Goal: Navigation & Orientation: Find specific page/section

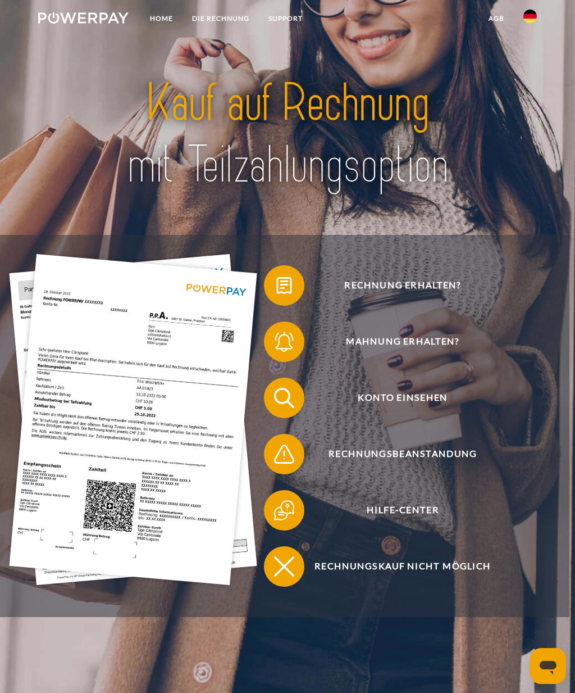
click at [131, 522] on img at bounding box center [133, 419] width 248 height 331
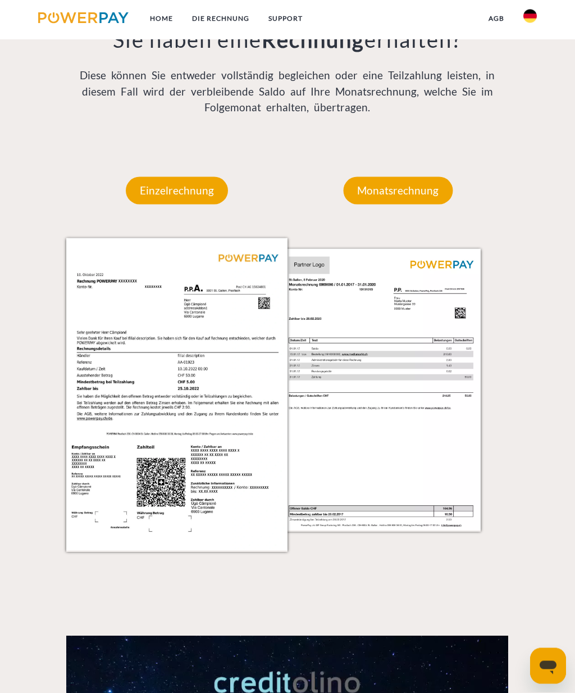
scroll to position [1031, 0]
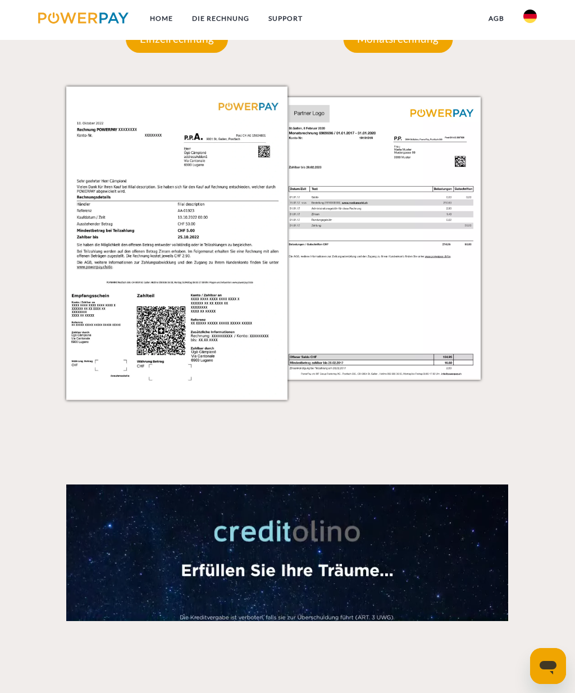
click at [151, 330] on img at bounding box center [176, 242] width 221 height 313
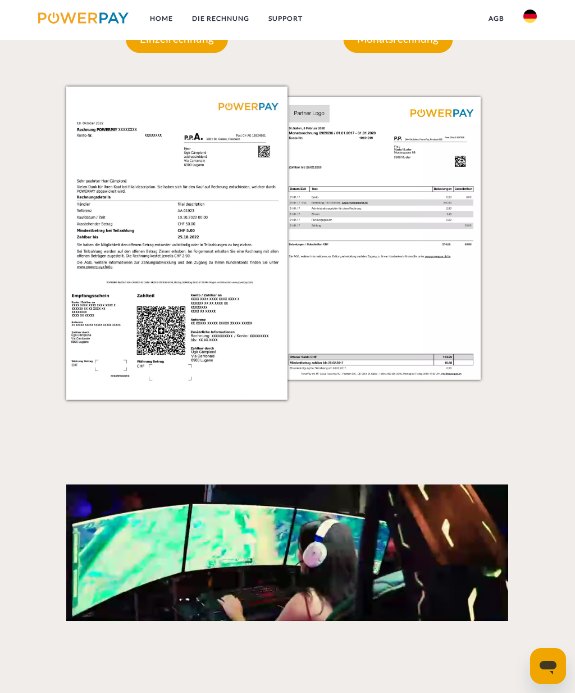
click at [148, 279] on img at bounding box center [176, 242] width 221 height 313
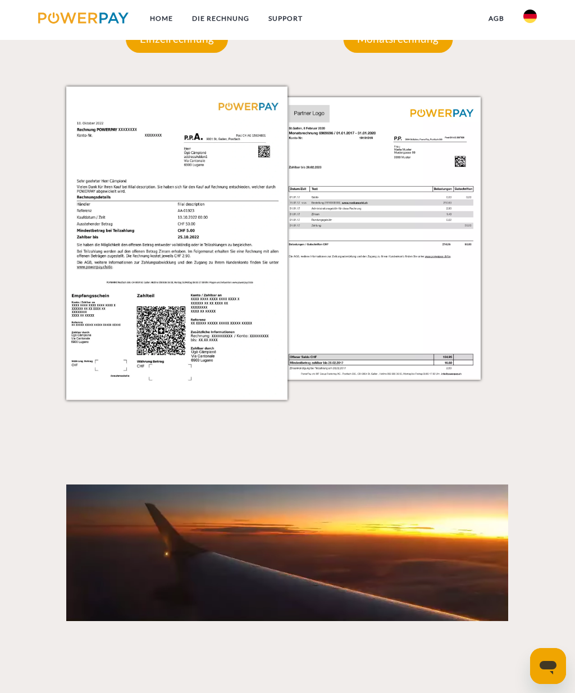
click at [212, 21] on link "DIE RECHNUNG" at bounding box center [221, 18] width 76 height 20
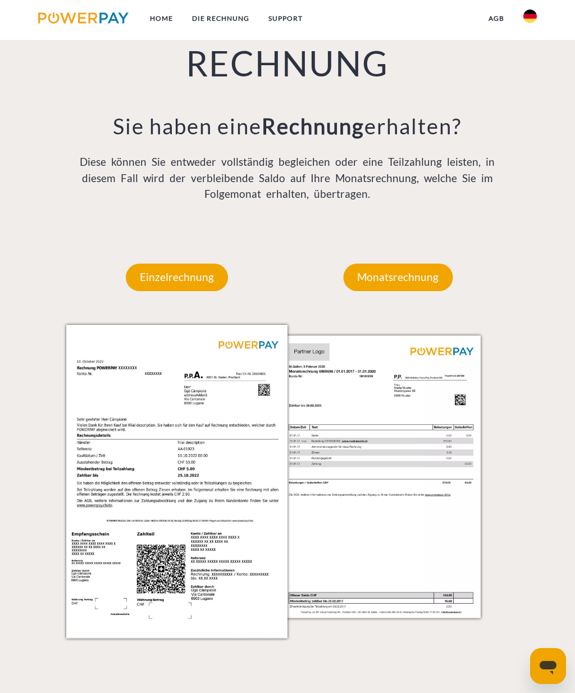
scroll to position [717, 0]
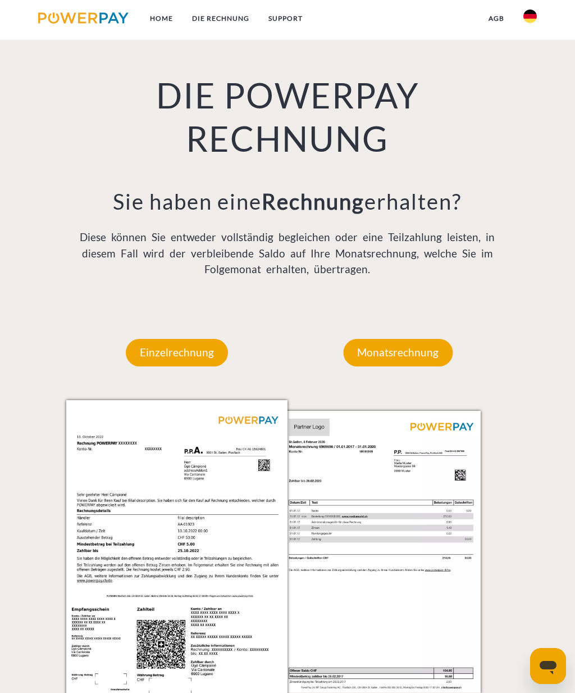
click at [535, 16] on img at bounding box center [529, 16] width 13 height 13
click at [535, 78] on img at bounding box center [529, 81] width 13 height 13
